Goal: Transaction & Acquisition: Purchase product/service

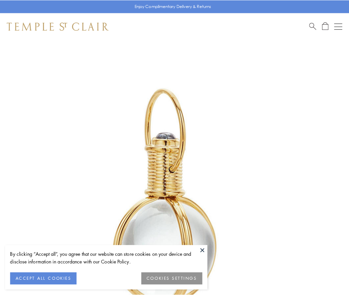
scroll to position [174, 0]
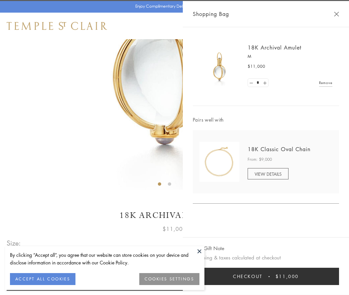
click at [266, 277] on button "Checkout $11,000" at bounding box center [266, 276] width 146 height 17
